Goal: Task Accomplishment & Management: Use online tool/utility

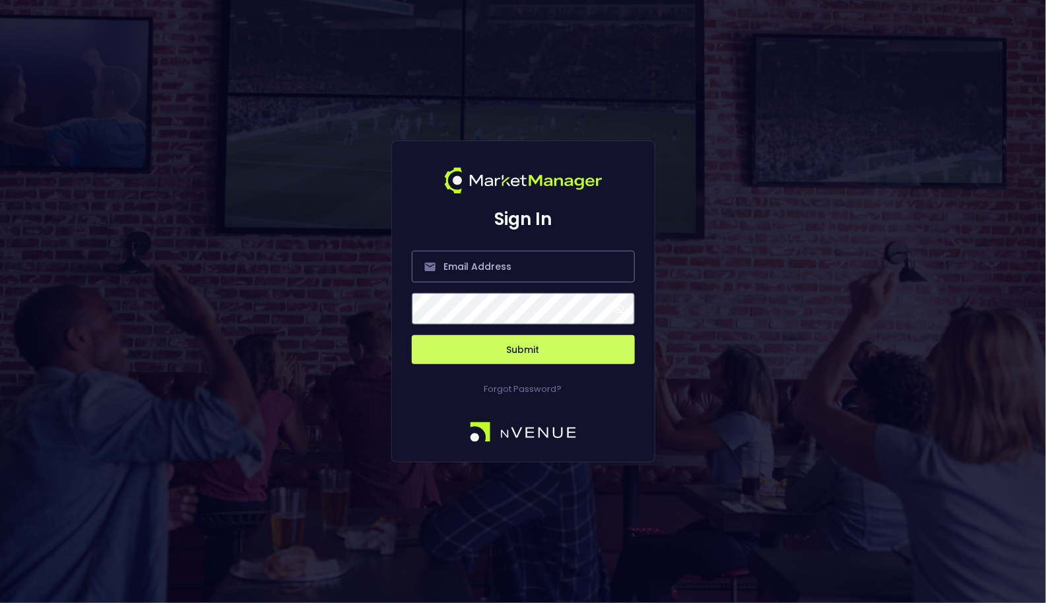
click at [515, 284] on form "Submit" at bounding box center [523, 299] width 223 height 129
click at [525, 280] on input "email" at bounding box center [523, 267] width 223 height 32
click at [0, 602] on com-1password-button at bounding box center [0, 603] width 0 height 0
type input "[EMAIL_ADDRESS][DOMAIN_NAME]"
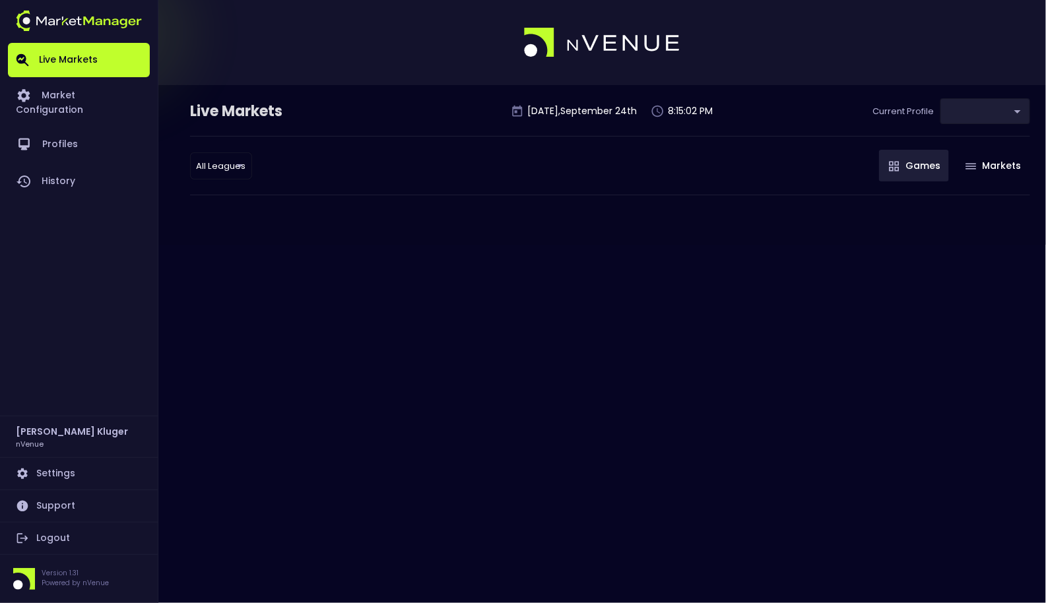
type input "0d810fa5-e353-4d9c-b11d-31f095cae871"
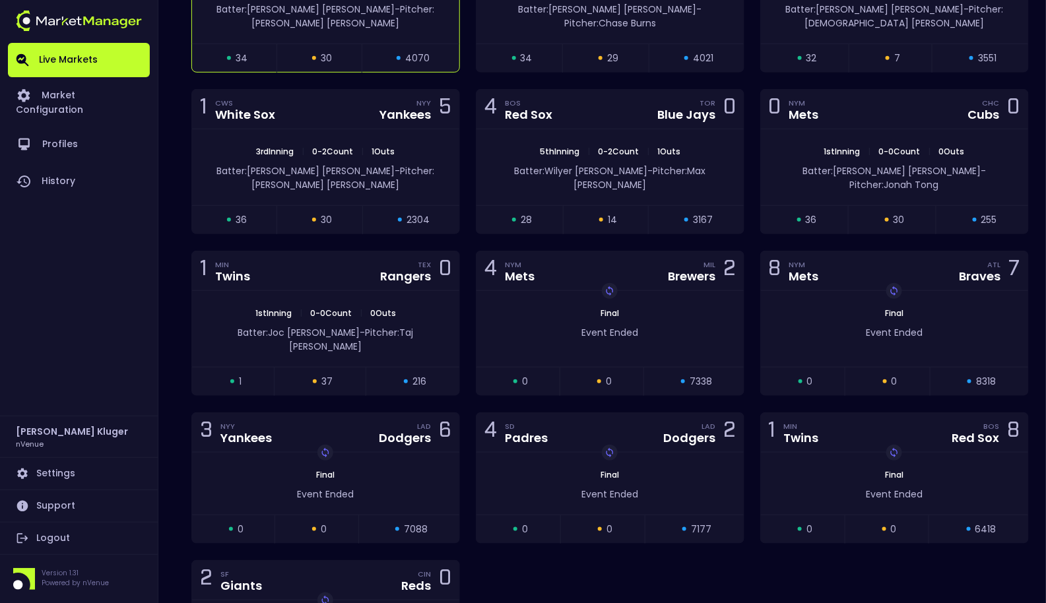
scroll to position [2977, 0]
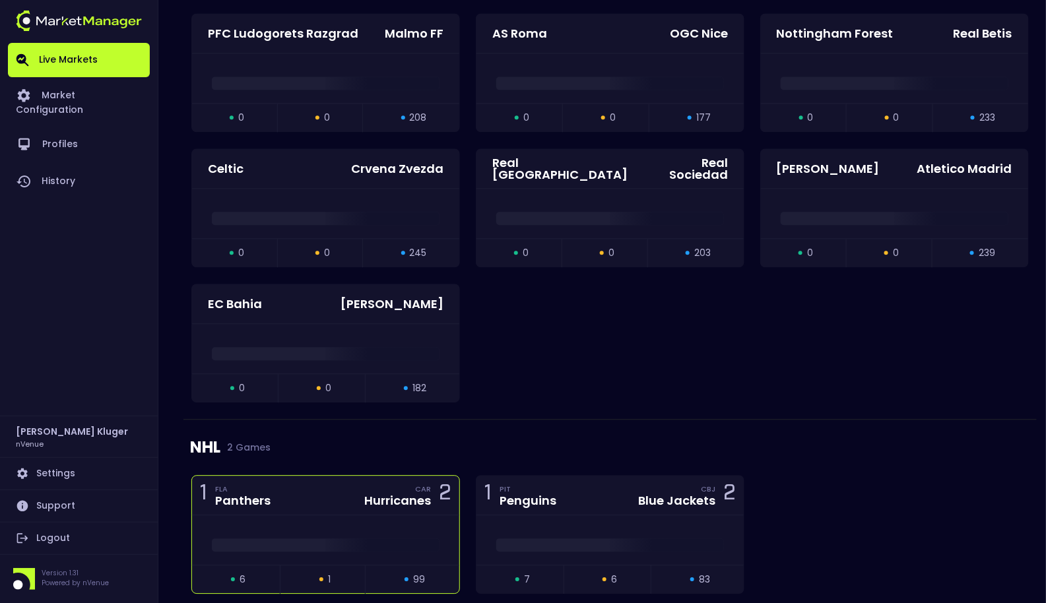
click at [294, 515] on div at bounding box center [325, 539] width 267 height 49
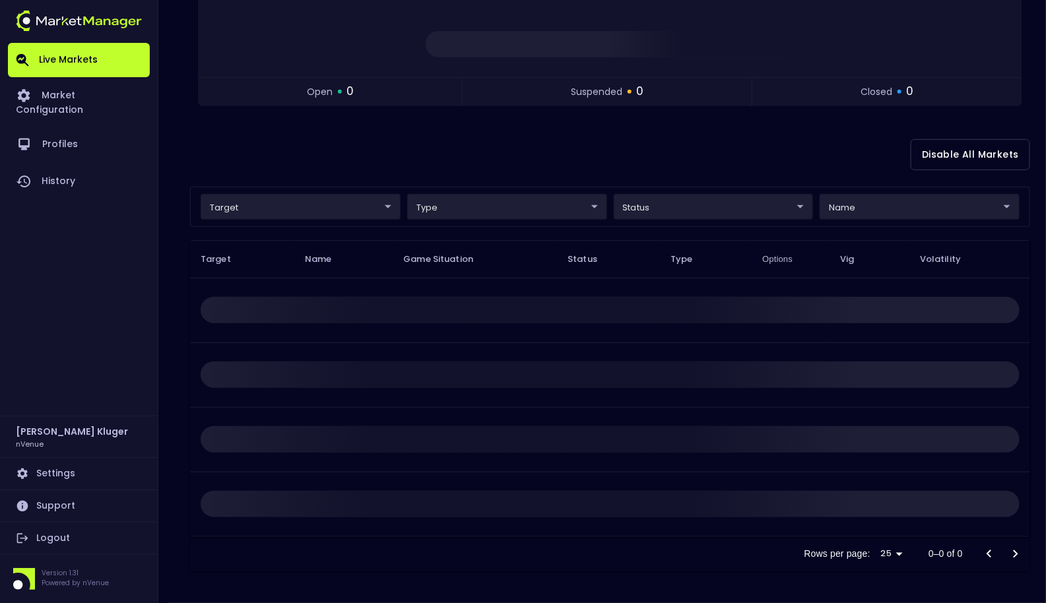
scroll to position [0, 0]
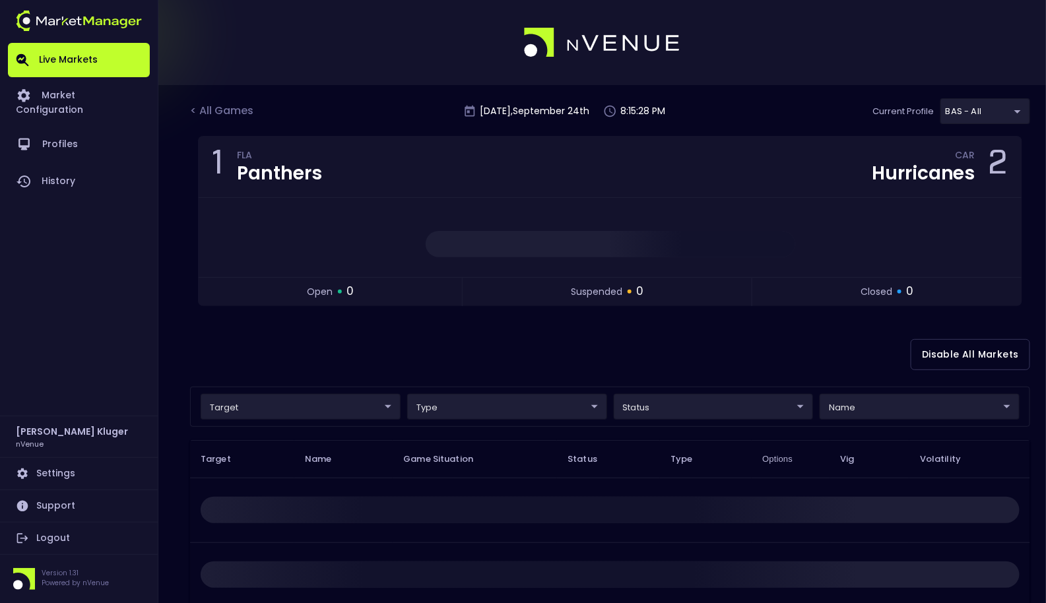
click at [298, 400] on body "Live Markets Market Configuration Profiles History [PERSON_NAME] nVenue Setting…" at bounding box center [523, 401] width 1046 height 803
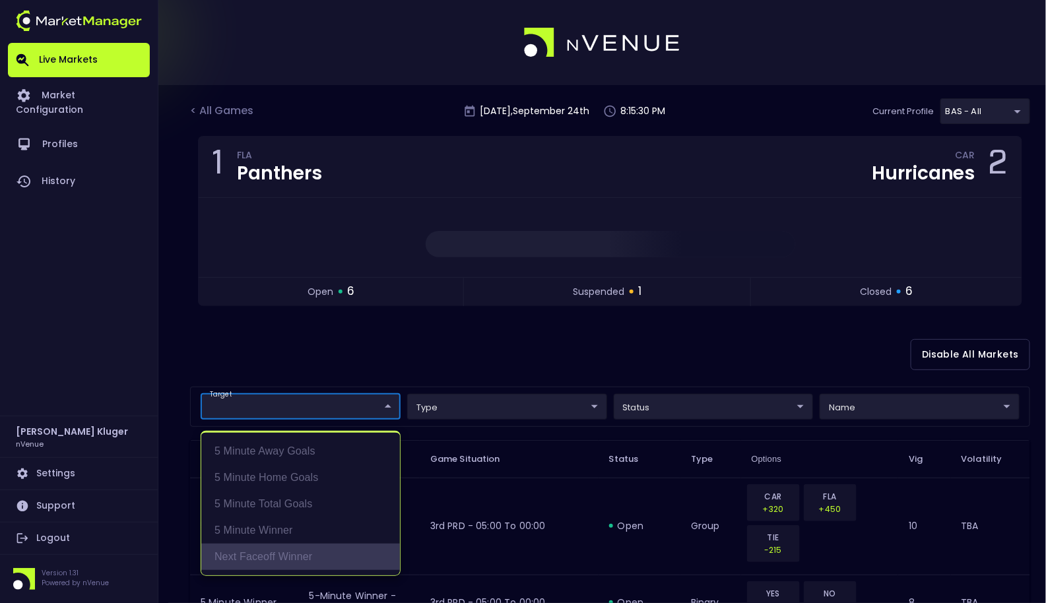
click at [265, 557] on li "Next Faceoff Winner" at bounding box center [300, 557] width 199 height 26
type input "Next Faceoff Winner"
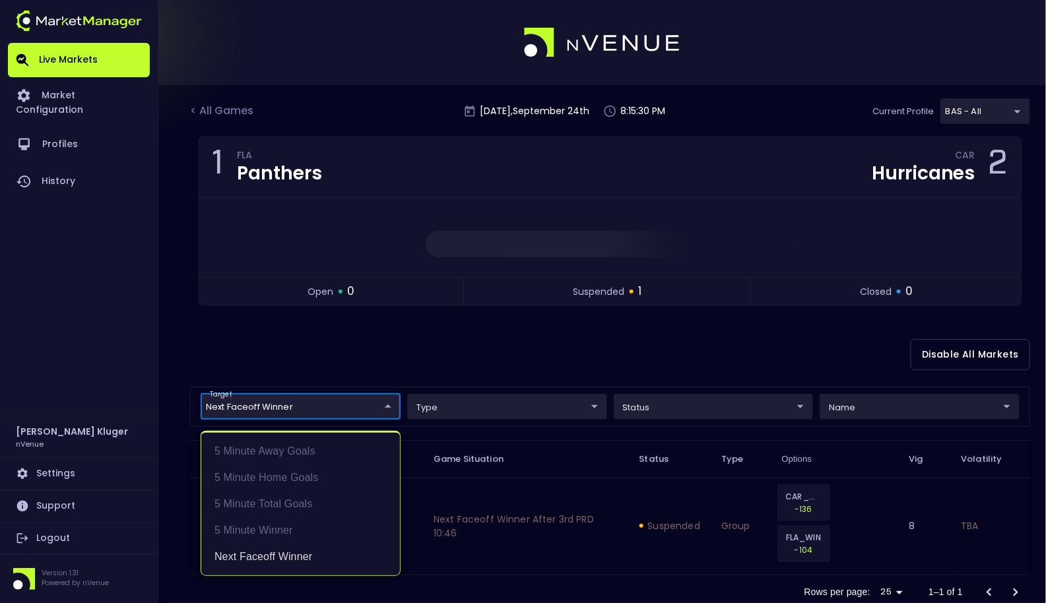
click at [486, 369] on div at bounding box center [523, 301] width 1046 height 603
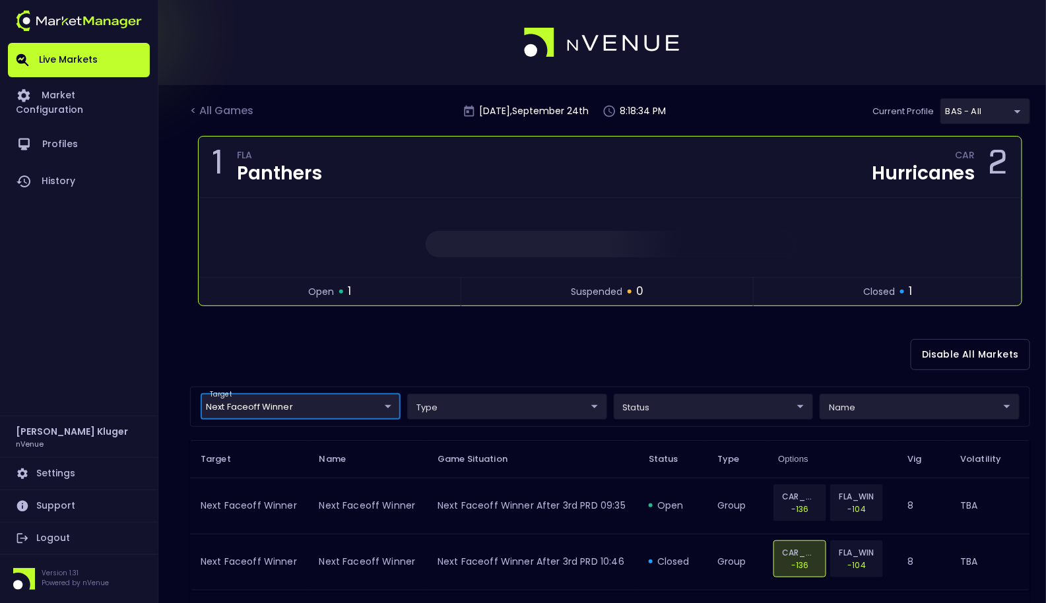
scroll to position [49, 0]
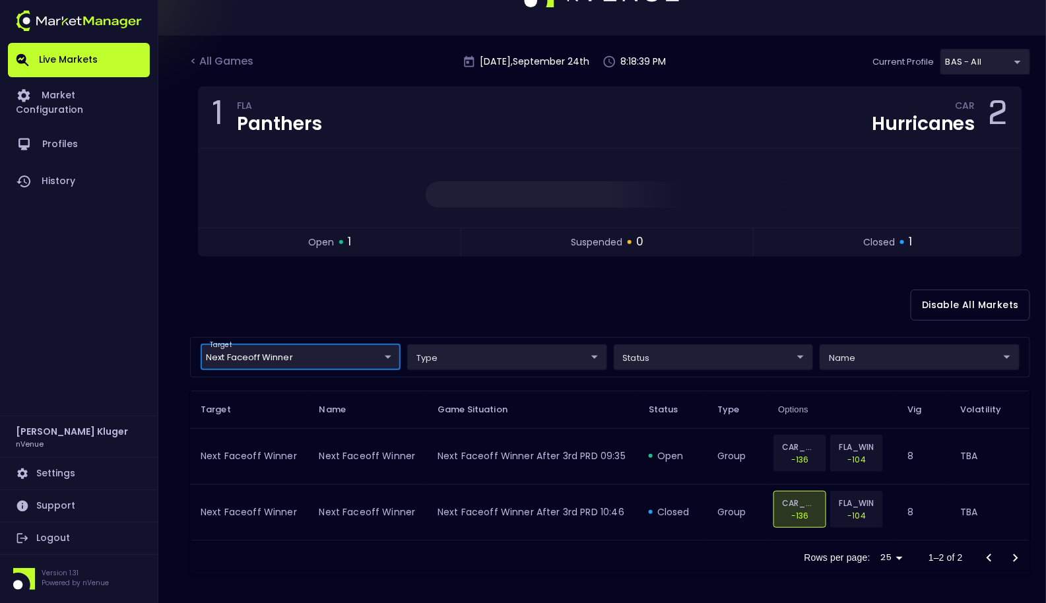
click at [530, 298] on div "Disable All Markets" at bounding box center [610, 305] width 840 height 64
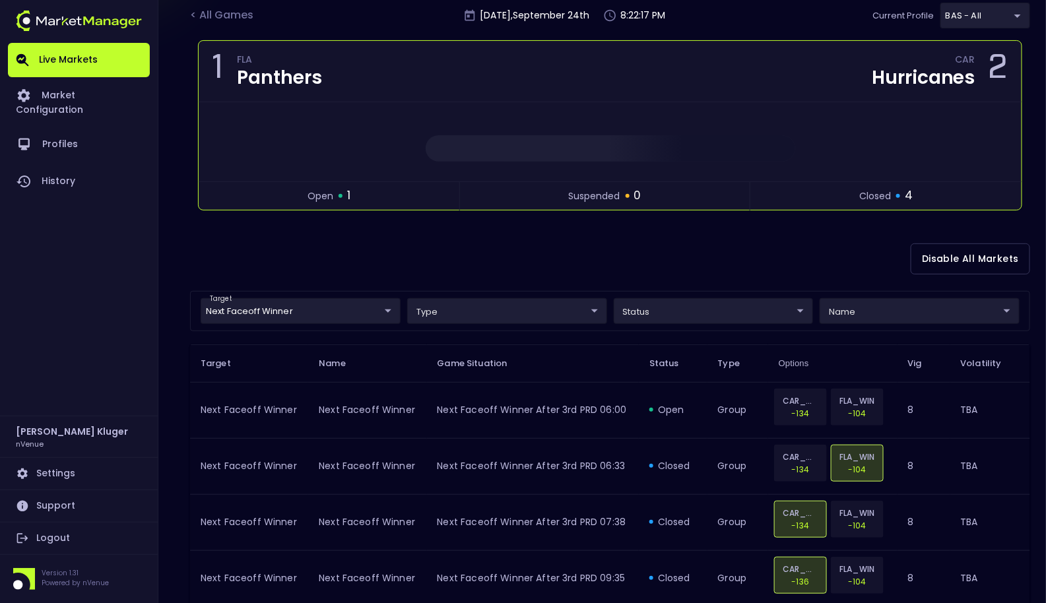
scroll to position [80, 0]
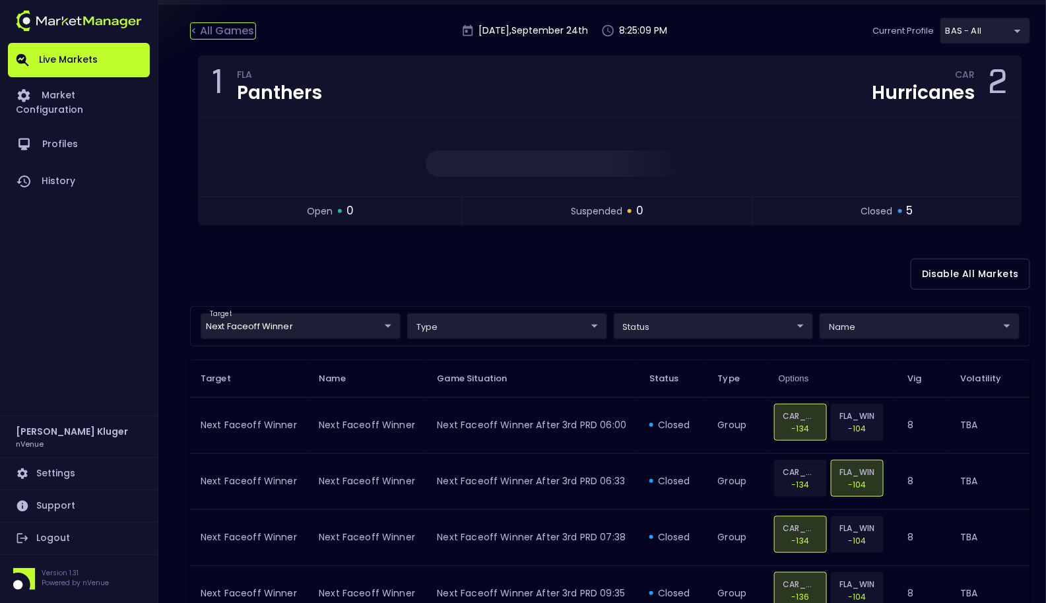
click at [222, 27] on div "< All Games" at bounding box center [223, 30] width 66 height 17
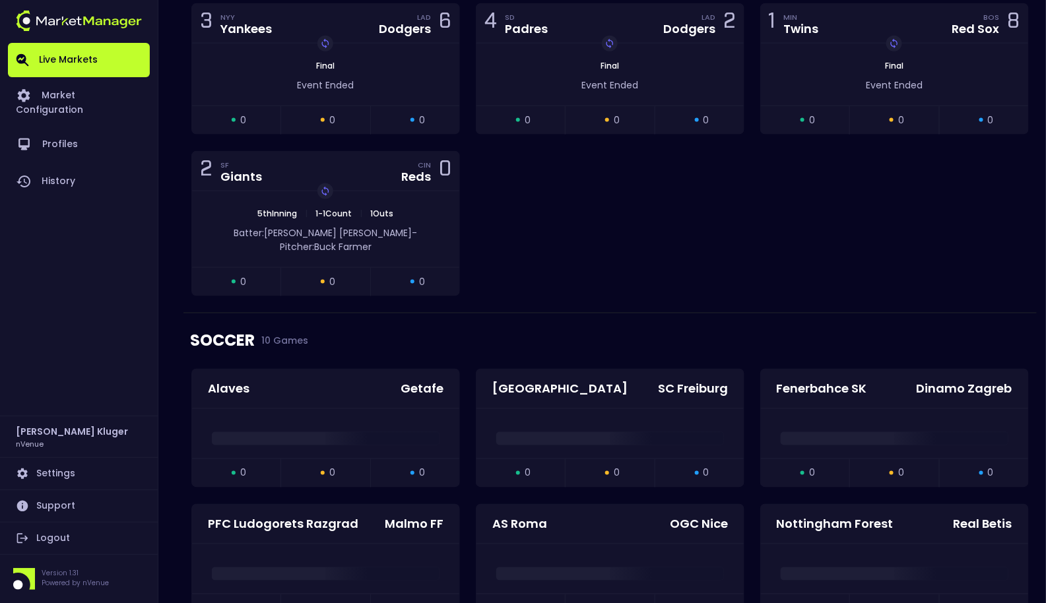
scroll to position [2977, 0]
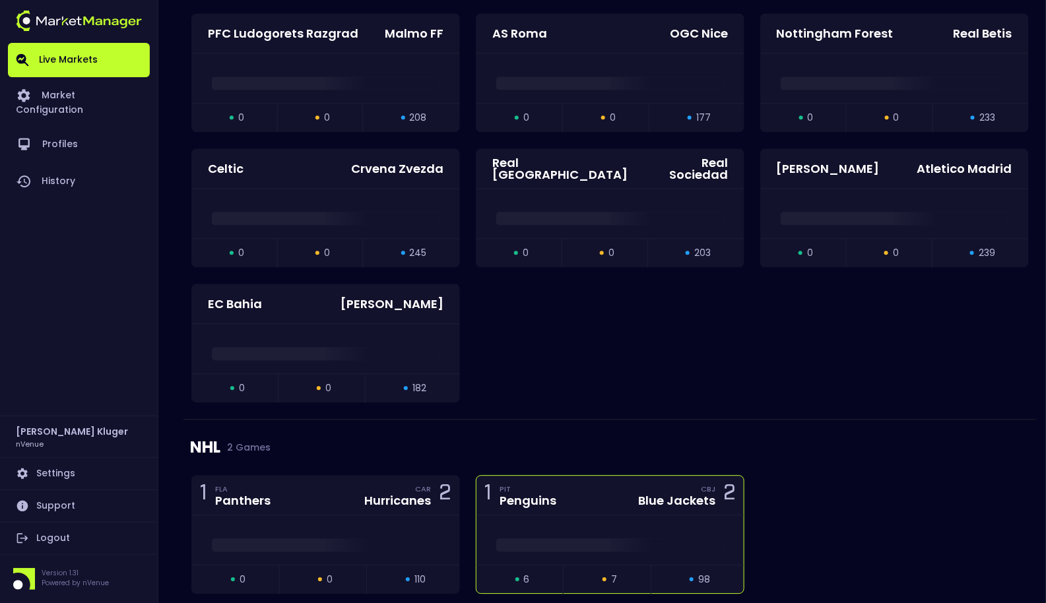
click at [612, 515] on div at bounding box center [609, 539] width 267 height 49
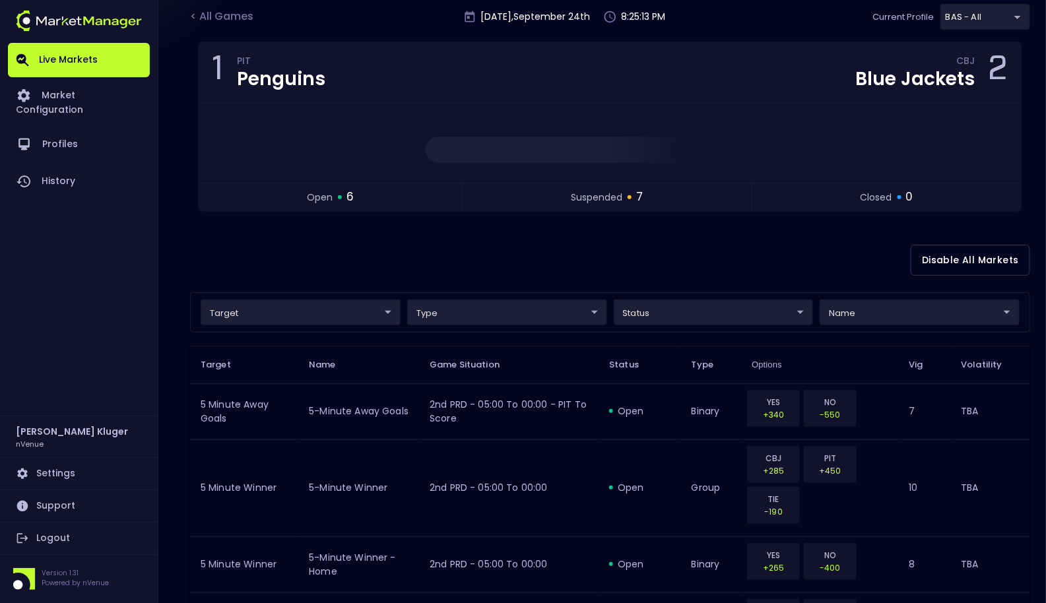
scroll to position [98, 0]
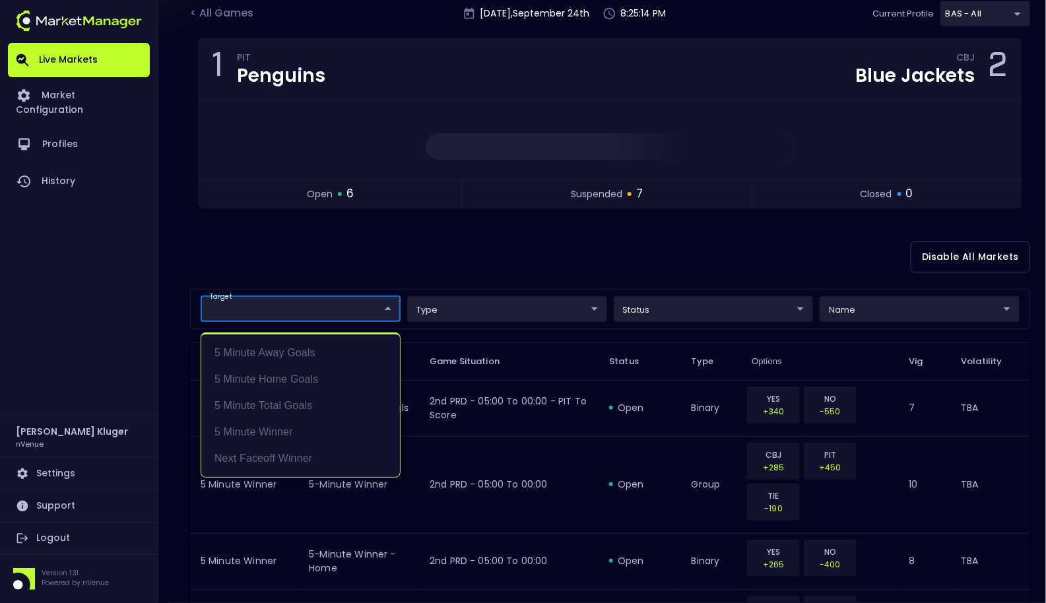
click at [315, 310] on body "Live Markets Market Configuration Profiles History [PERSON_NAME] nVenue Setting…" at bounding box center [523, 579] width 1046 height 1355
click at [276, 452] on li "Next Faceoff Winner" at bounding box center [300, 458] width 199 height 26
type input "Next Faceoff Winner"
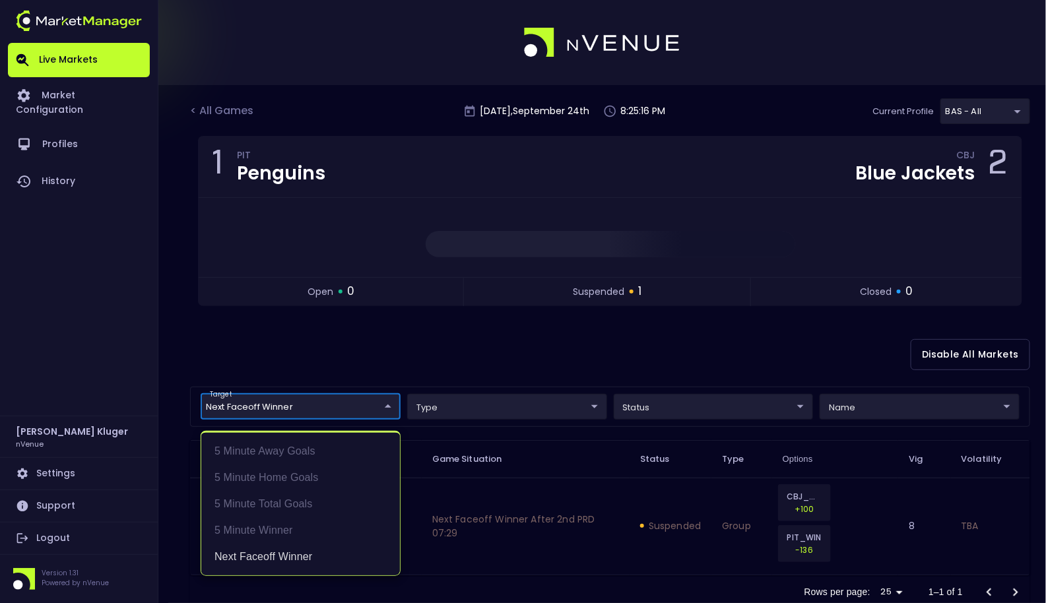
click at [397, 372] on div at bounding box center [523, 301] width 1046 height 603
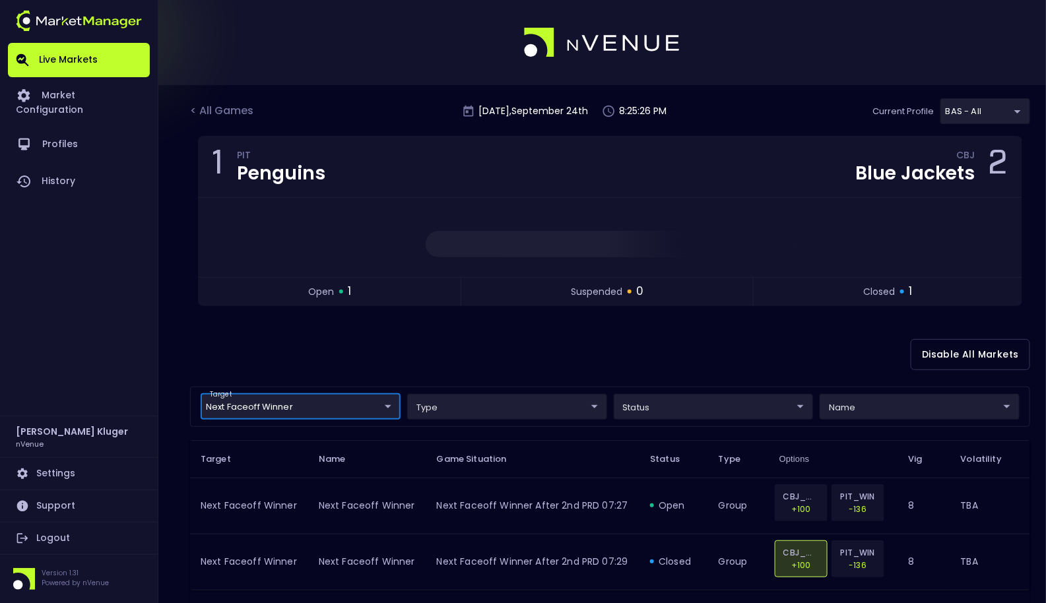
scroll to position [49, 0]
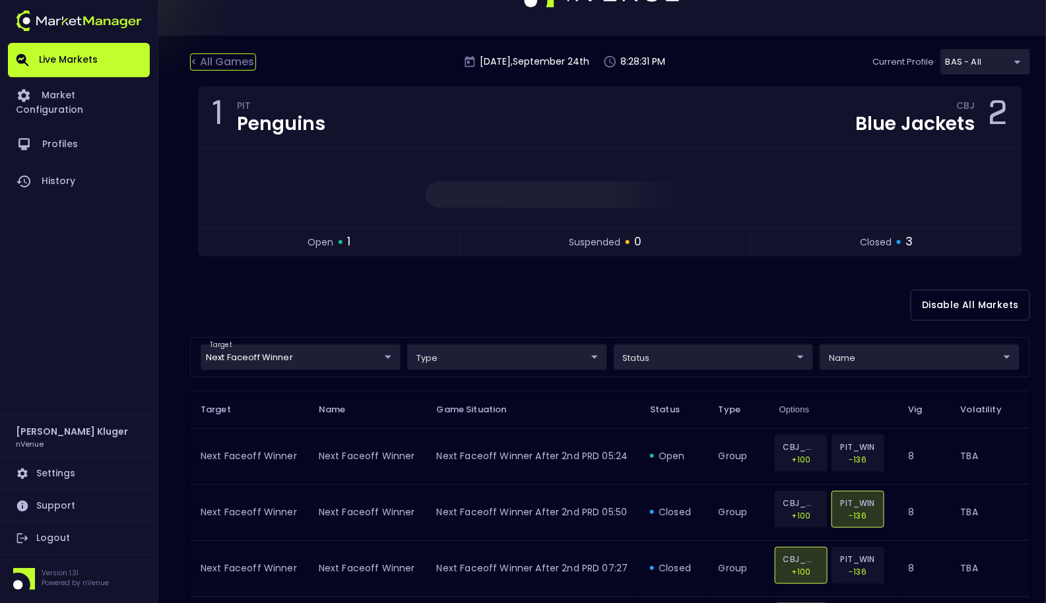
click at [234, 69] on div "< All Games" at bounding box center [223, 61] width 66 height 17
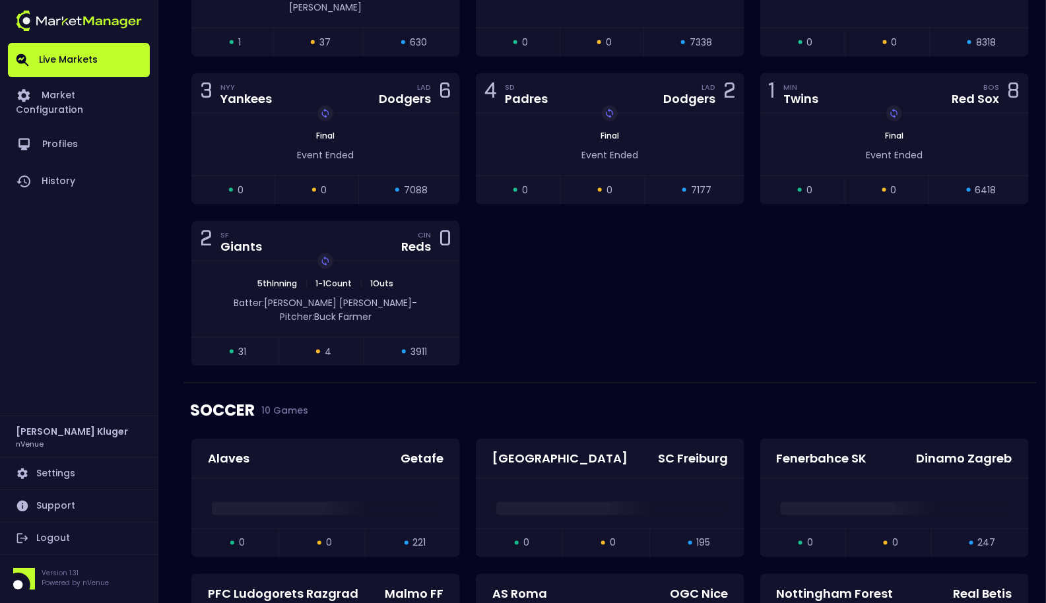
scroll to position [2963, 0]
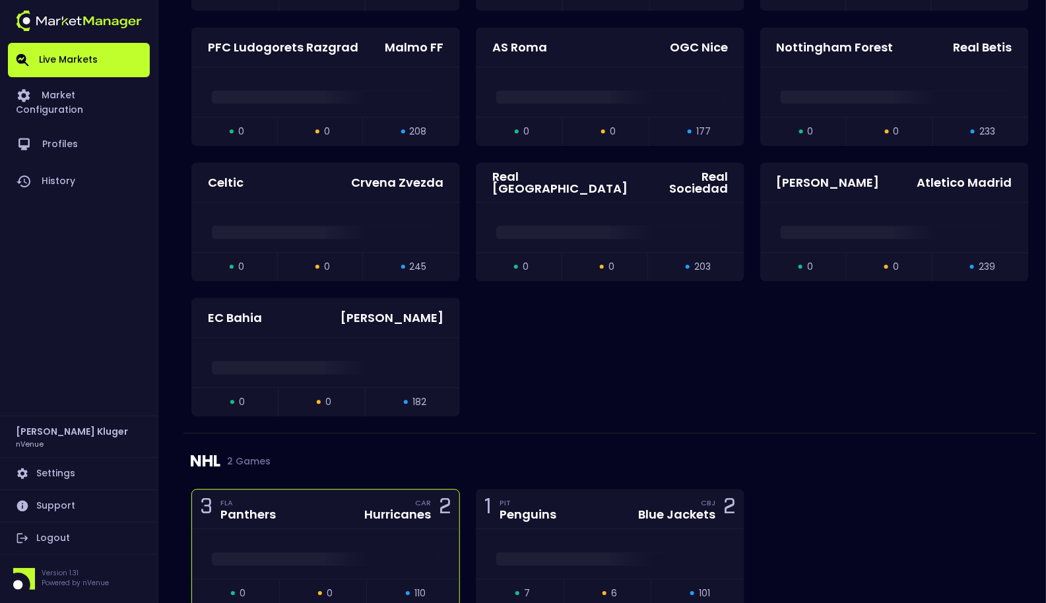
click at [291, 546] on div at bounding box center [325, 556] width 267 height 20
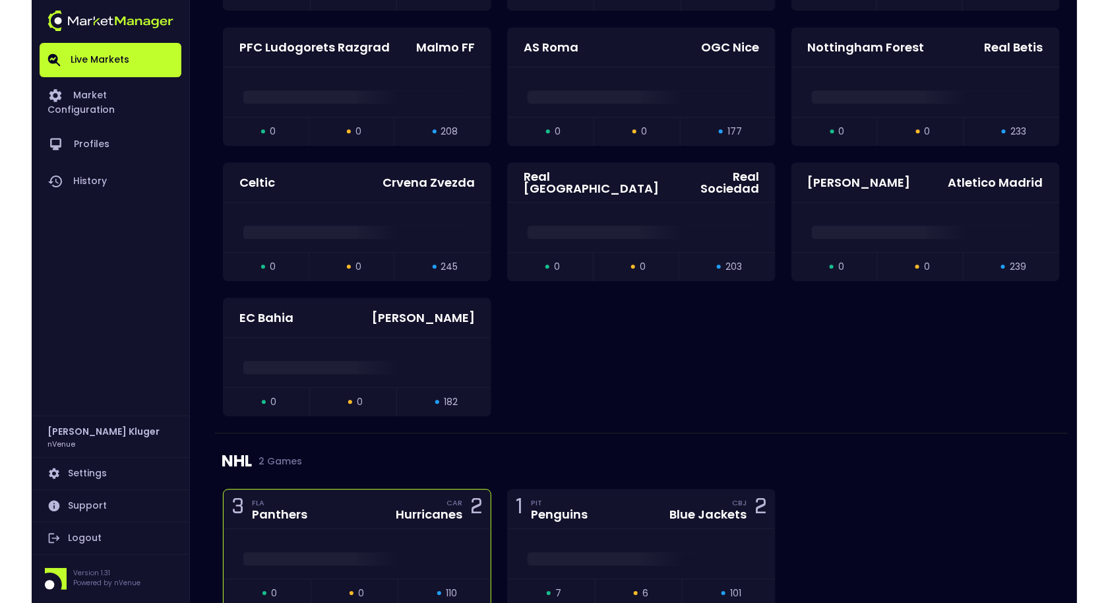
scroll to position [0, 0]
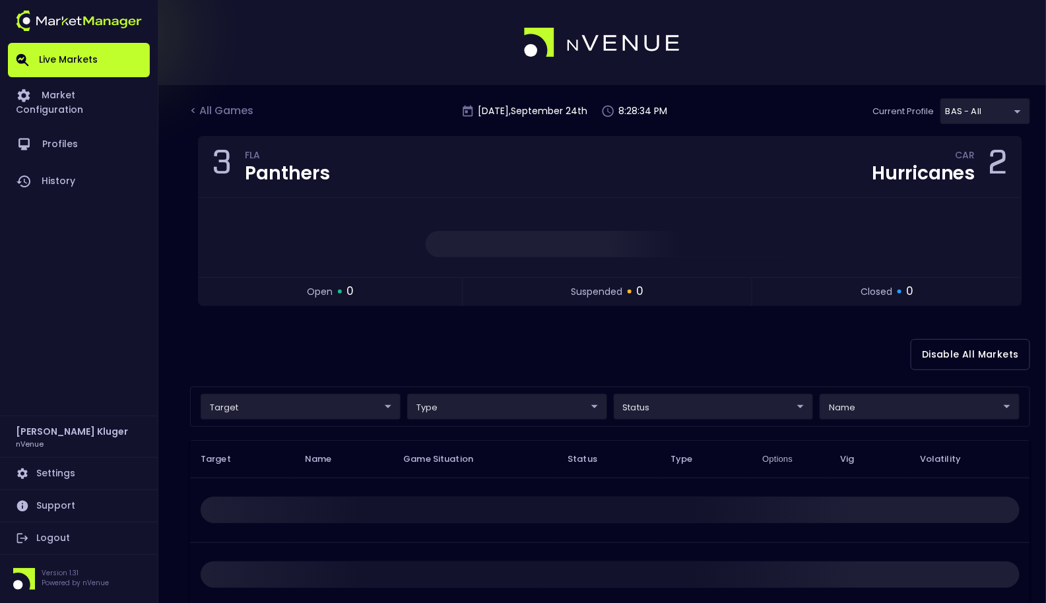
click at [276, 400] on body "Live Markets Market Configuration Profiles History [PERSON_NAME] nVenue Setting…" at bounding box center [523, 401] width 1046 height 803
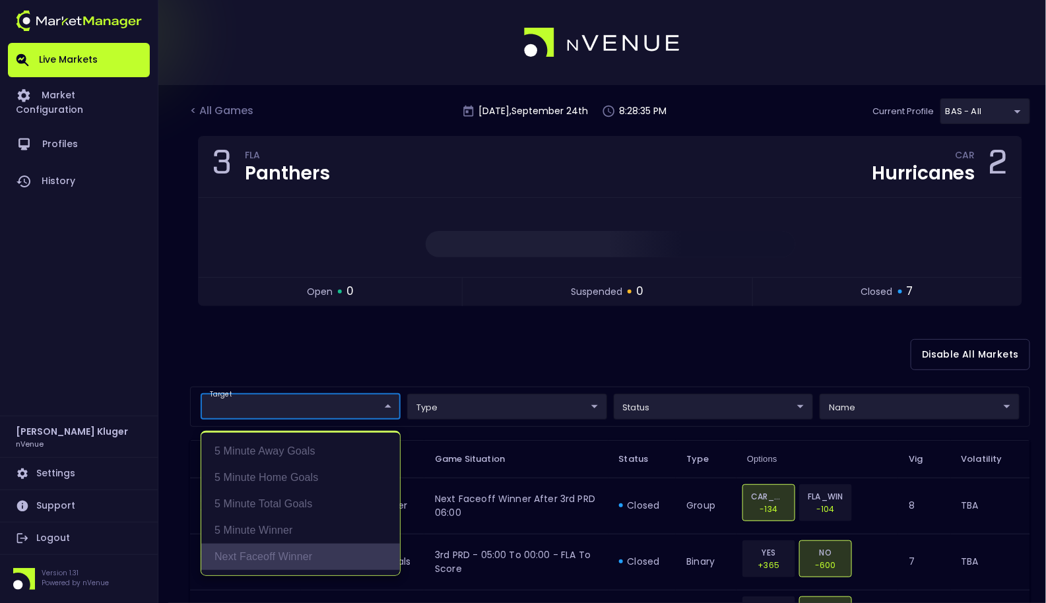
click at [269, 558] on li "Next Faceoff Winner" at bounding box center [300, 557] width 199 height 26
type input "Next Faceoff Winner"
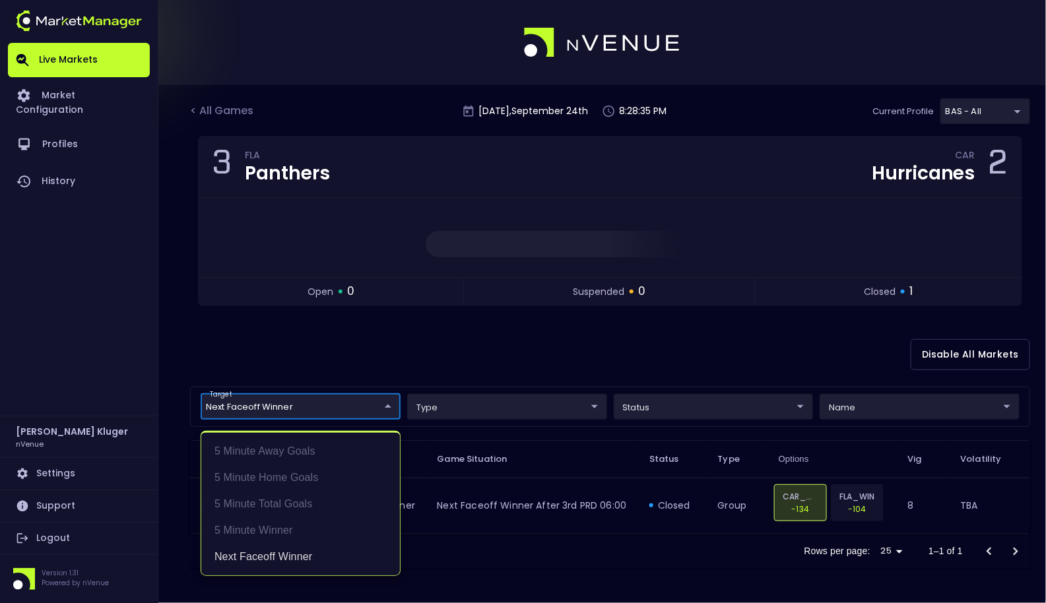
click at [391, 358] on div at bounding box center [523, 301] width 1046 height 603
